Goal: Task Accomplishment & Management: Complete application form

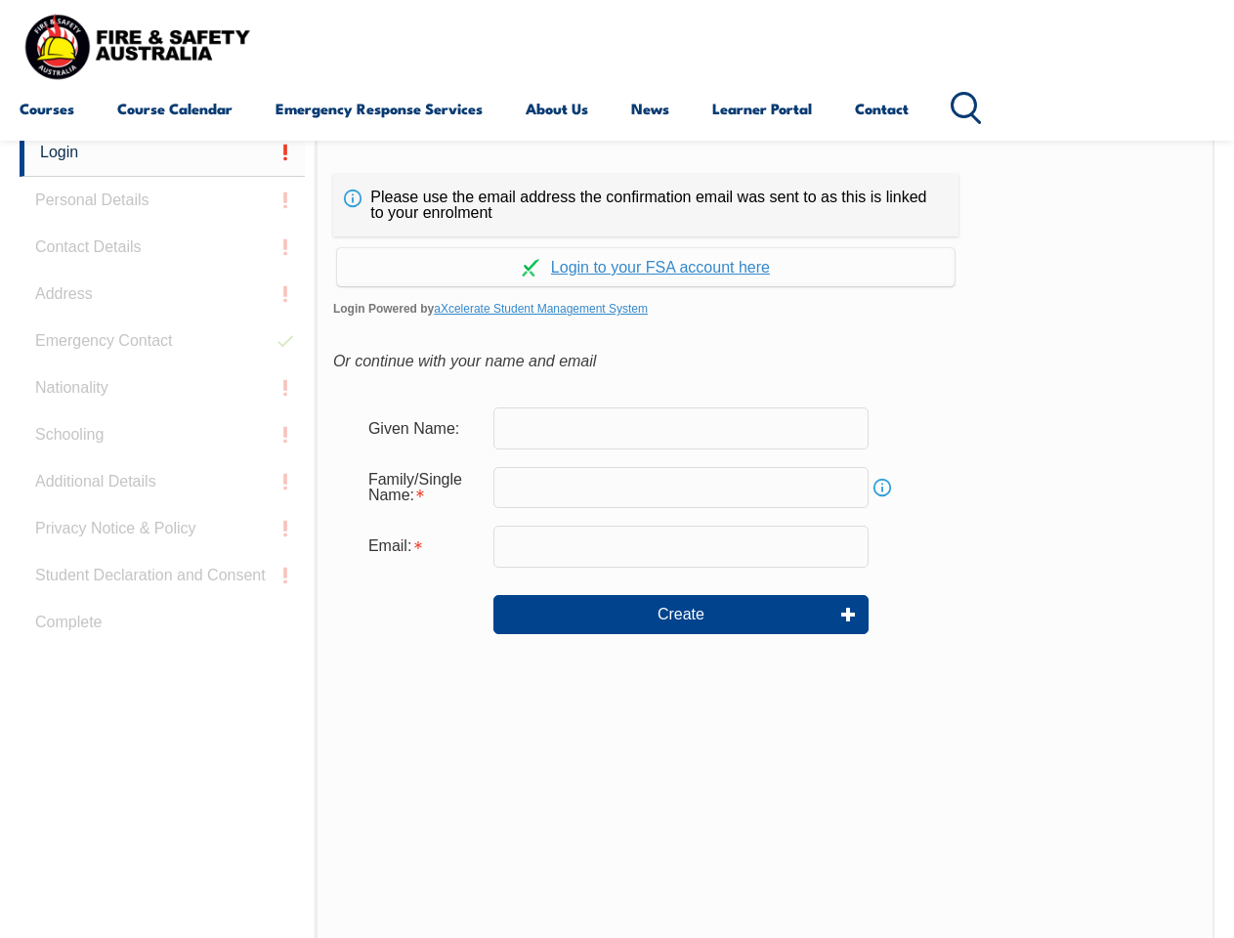
click at [617, 237] on div "Continue with Google Continue with Apple Continue with Facebook Continue with a…" at bounding box center [645, 261] width 625 height 50
click at [617, 534] on input "email" at bounding box center [680, 546] width 375 height 41
click at [162, 152] on link "Login" at bounding box center [162, 153] width 285 height 48
click at [162, 200] on div "Login Personal Details Contact Details Address Emergency Contact Nationality Sc…" at bounding box center [168, 617] width 296 height 976
click at [162, 247] on div "Login Personal Details Contact Details Address Emergency Contact Nationality Sc…" at bounding box center [168, 617] width 296 height 976
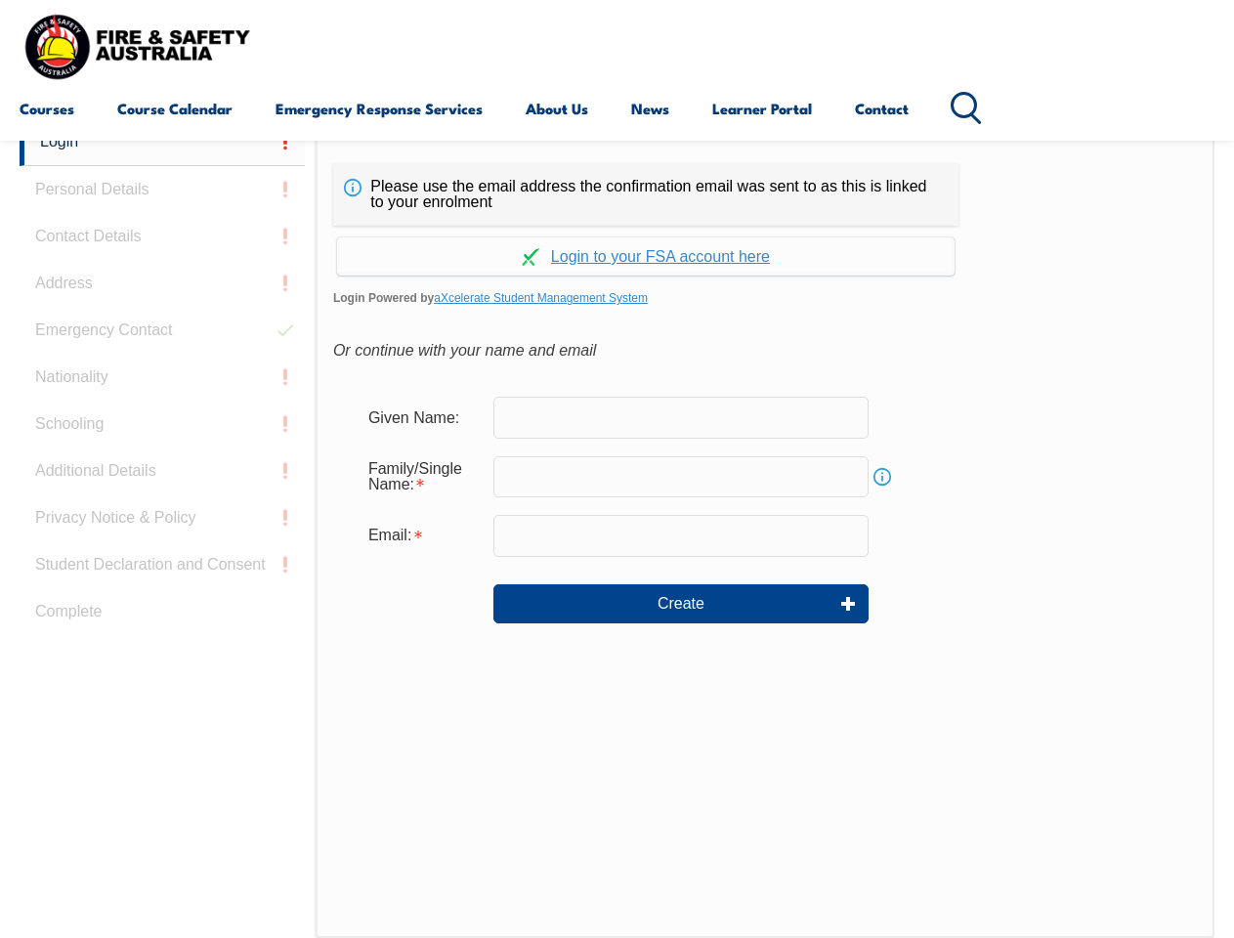
click at [162, 294] on div "Login Personal Details Contact Details Address Emergency Contact Nationality Sc…" at bounding box center [168, 606] width 296 height 976
click at [162, 341] on div "Login Personal Details Contact Details Address Emergency Contact Nationality Sc…" at bounding box center [168, 606] width 296 height 976
click at [162, 388] on div "Login Personal Details Contact Details Address Emergency Contact Nationality Sc…" at bounding box center [168, 606] width 296 height 976
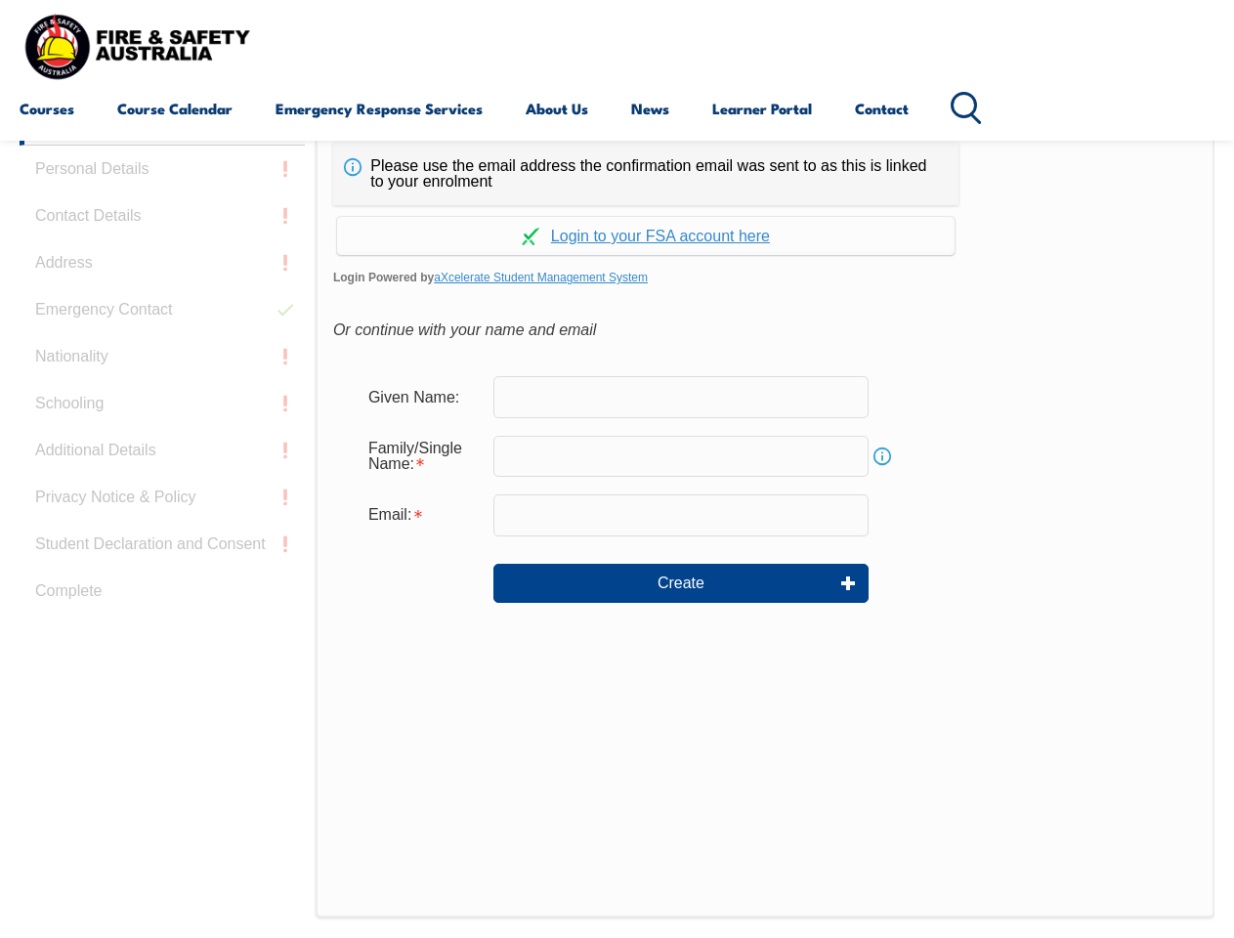
click at [162, 435] on div "Login Personal Details Contact Details Address Emergency Contact Nationality Sc…" at bounding box center [168, 586] width 296 height 976
click at [162, 482] on div "Login Personal Details Contact Details Address Emergency Contact Nationality Sc…" at bounding box center [168, 586] width 296 height 976
